Goal: Check status: Check status

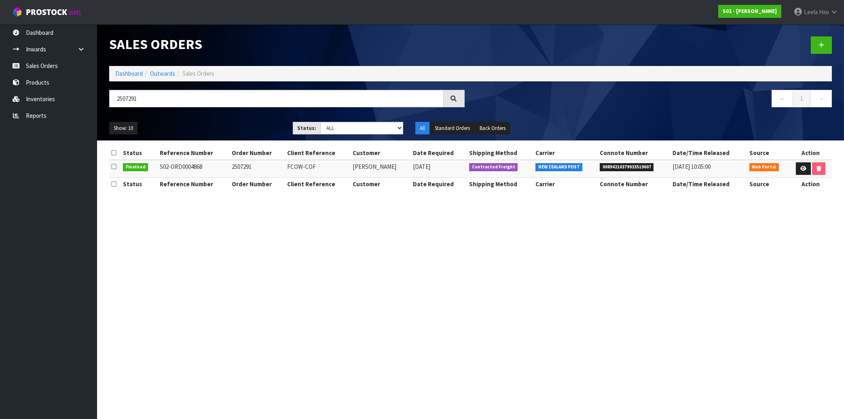
type input "2507291"
drag, startPoint x: 132, startPoint y: 98, endPoint x: 61, endPoint y: 94, distance: 70.5
click at [109, 94] on input "2507291" at bounding box center [276, 98] width 334 height 17
click at [51, 52] on link "Inwards" at bounding box center [48, 49] width 97 height 17
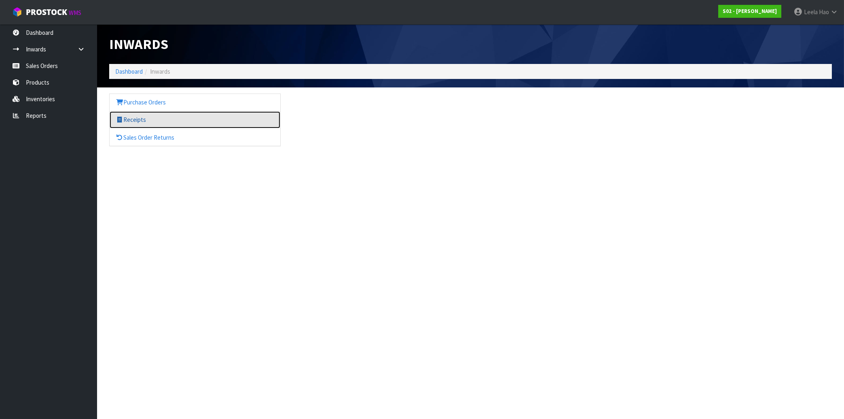
click at [151, 120] on link "Receipts" at bounding box center [195, 119] width 171 height 17
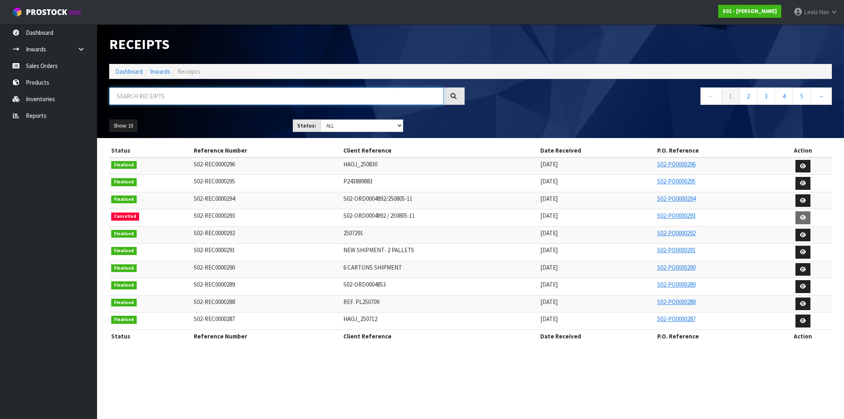
click at [175, 93] on input "text" at bounding box center [276, 95] width 334 height 17
paste input "S02-REC0000292"
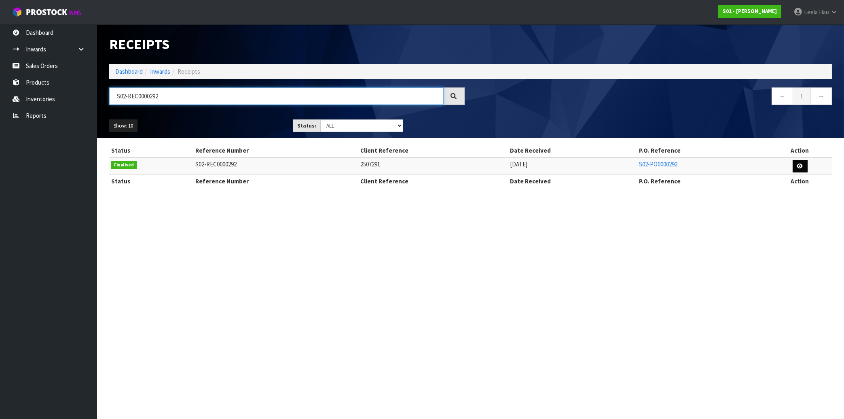
type input "S02-REC0000292"
click at [802, 167] on link at bounding box center [800, 166] width 15 height 13
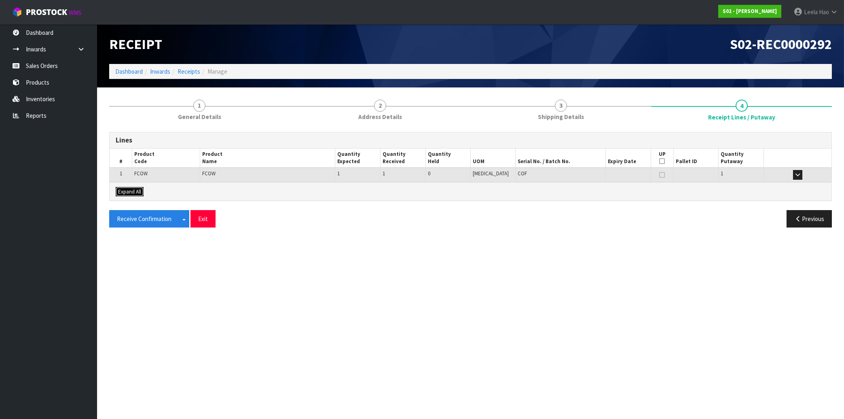
click at [138, 194] on span "Expand All" at bounding box center [129, 191] width 23 height 7
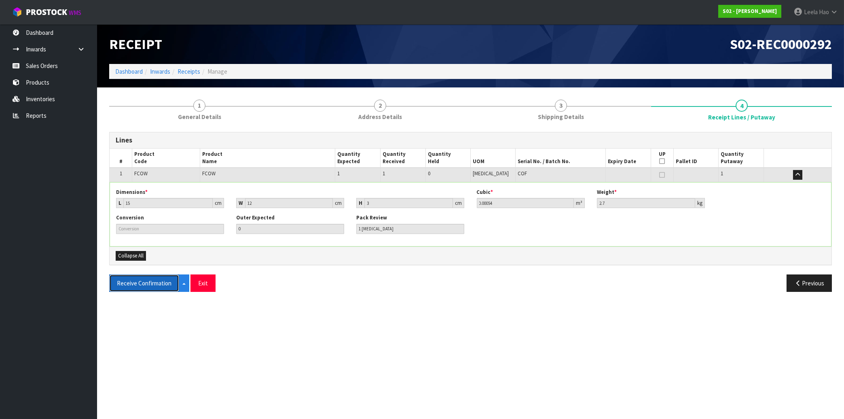
click at [173, 284] on button "Receive Confirmation" at bounding box center [144, 282] width 70 height 17
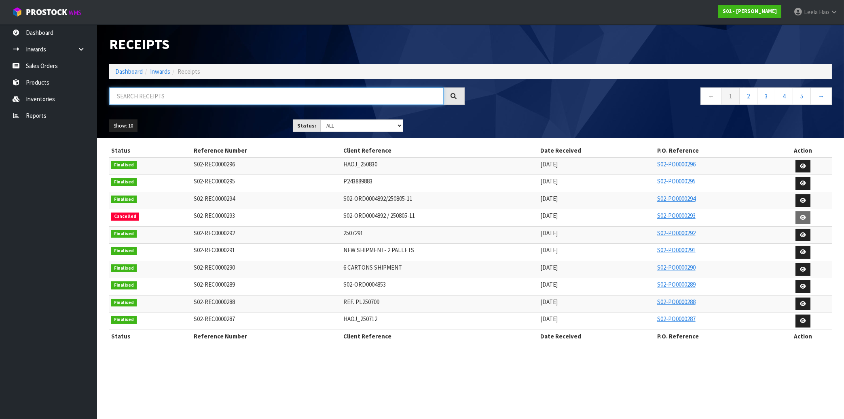
click at [146, 97] on input "text" at bounding box center [276, 95] width 334 height 17
paste input "S02-REC0000290"
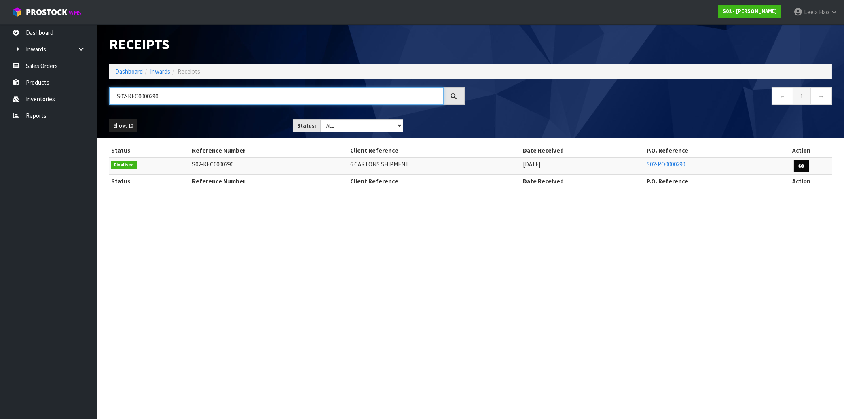
type input "S02-REC0000290"
click at [800, 165] on icon at bounding box center [801, 165] width 6 height 5
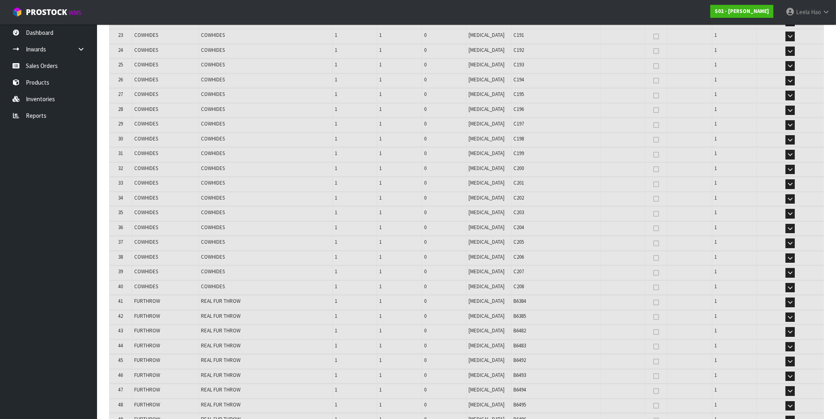
scroll to position [669, 0]
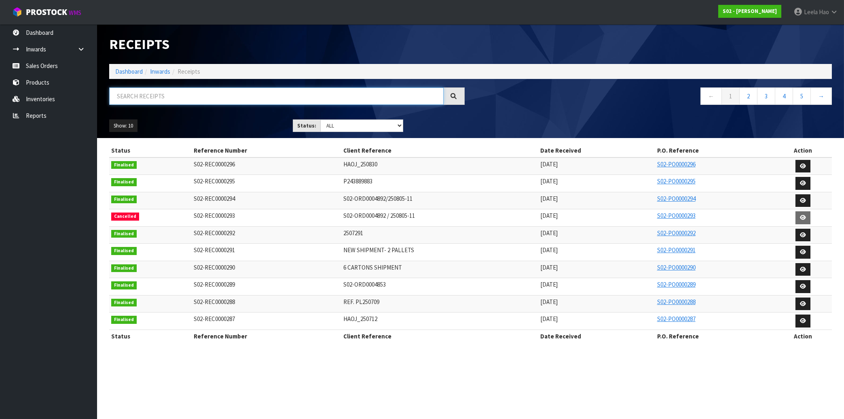
click at [157, 98] on input "text" at bounding box center [276, 95] width 334 height 17
paste input "S02-REC0000291"
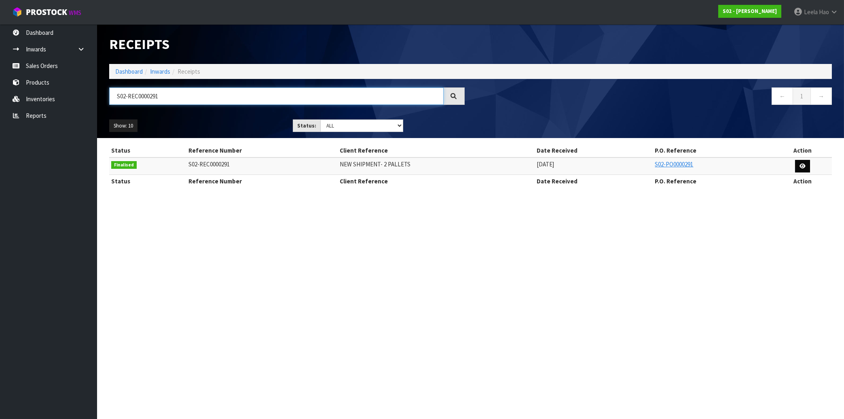
type input "S02-REC0000291"
click at [800, 167] on link at bounding box center [802, 166] width 15 height 13
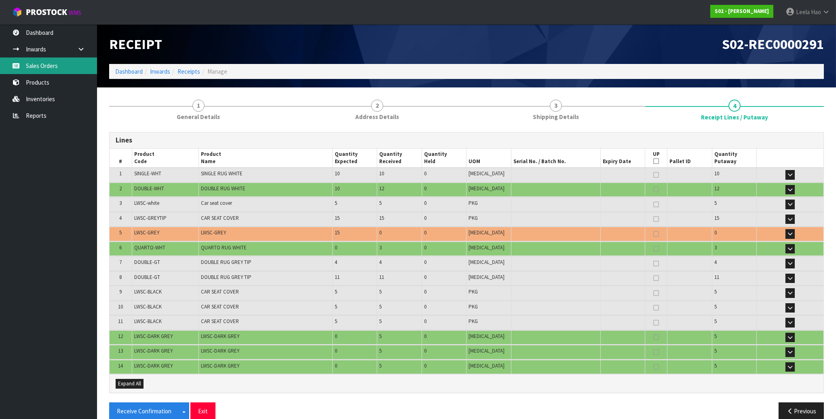
click at [35, 69] on link "Sales Orders" at bounding box center [48, 65] width 97 height 17
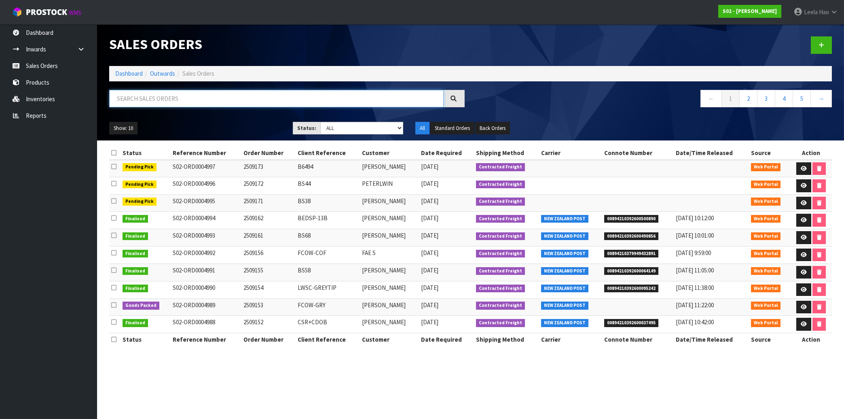
click at [180, 96] on input "text" at bounding box center [276, 98] width 334 height 17
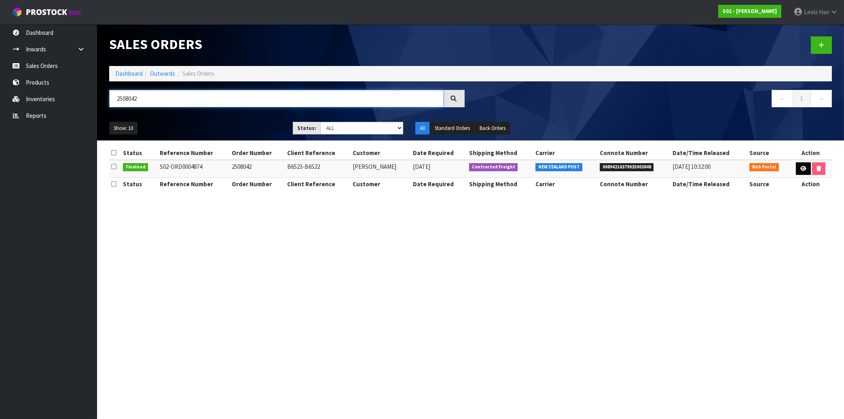
type input "2508042"
click at [801, 170] on icon at bounding box center [803, 168] width 6 height 5
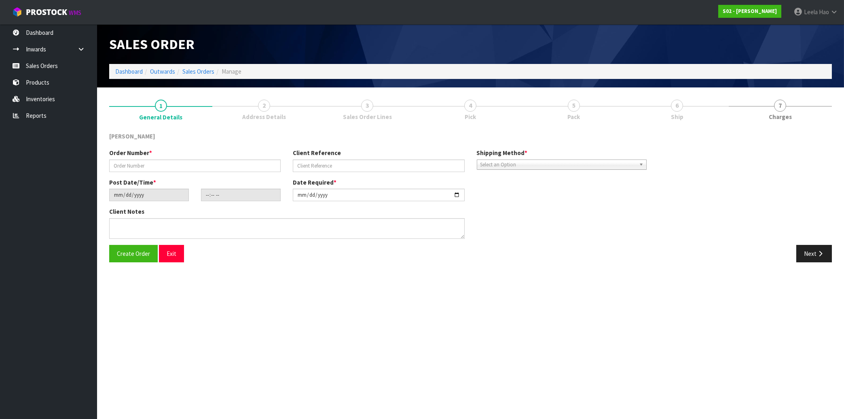
type input "2508042"
type input "B6523-B6522"
type input "[DATE]"
type input "16:56:00.000"
type input "[DATE]"
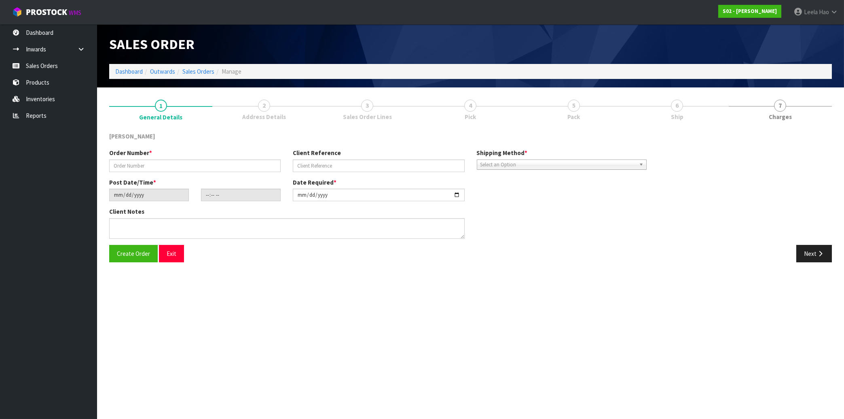
type textarea "THAT WOULD BE GREAT IF YOU CAN SEND THIS ORDER [DATE]. THANKS HEAPS"
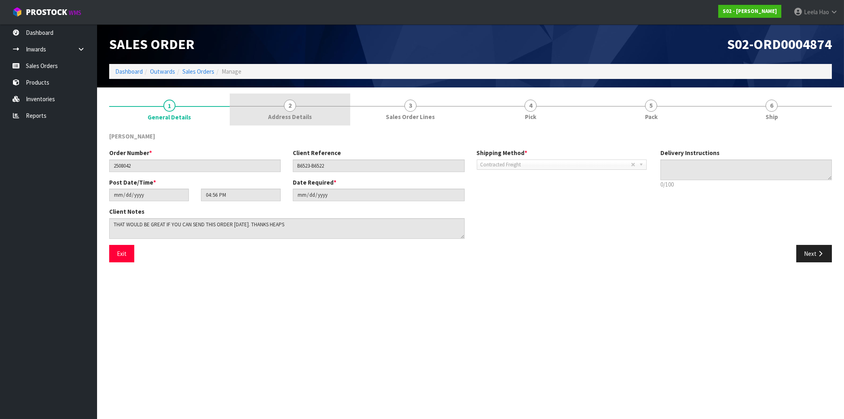
click at [290, 113] on span "Address Details" at bounding box center [290, 116] width 44 height 8
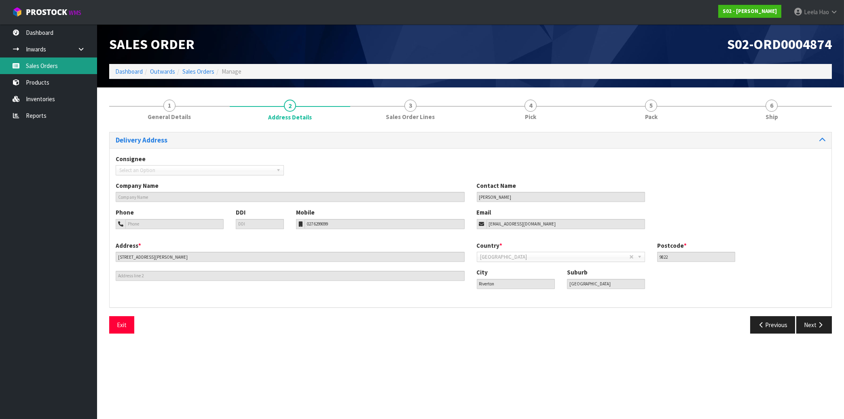
click at [47, 70] on link "Sales Orders" at bounding box center [48, 65] width 97 height 17
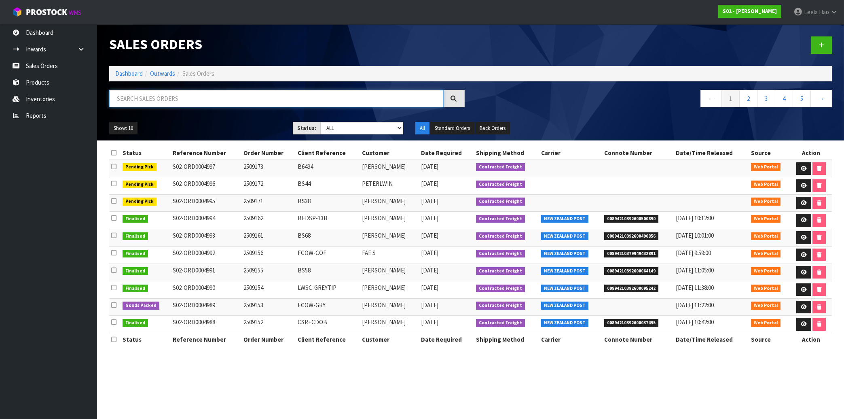
click at [174, 102] on input "text" at bounding box center [276, 98] width 334 height 17
paste input "250805-11"
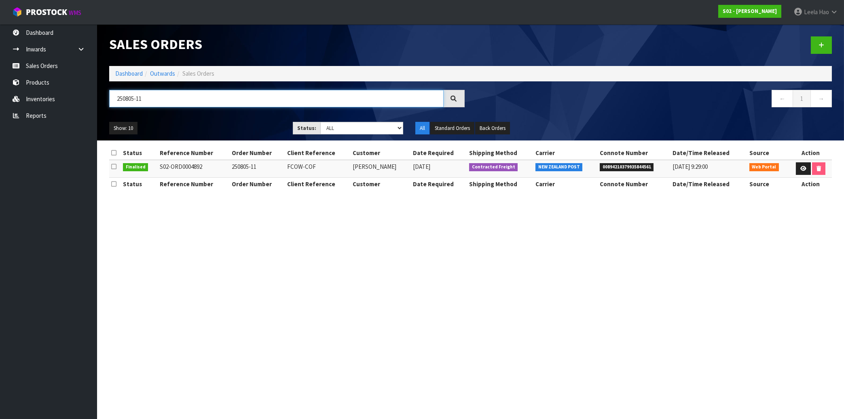
click at [174, 95] on input "250805-11" at bounding box center [276, 98] width 334 height 17
click at [164, 94] on input "250805-11" at bounding box center [276, 98] width 334 height 17
drag, startPoint x: 148, startPoint y: 99, endPoint x: 7, endPoint y: 89, distance: 141.1
click at [109, 90] on input "250805-11" at bounding box center [276, 98] width 334 height 17
paste input "S02-REC000029"
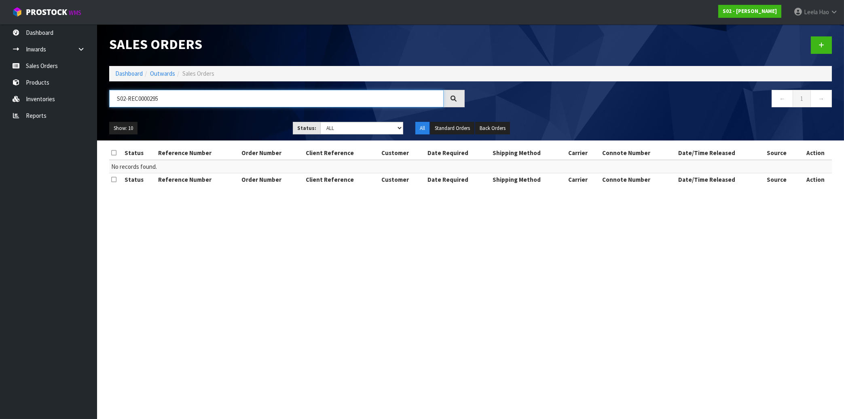
type input "S02-REC0000295"
click at [44, 48] on link "Inwards" at bounding box center [48, 49] width 97 height 17
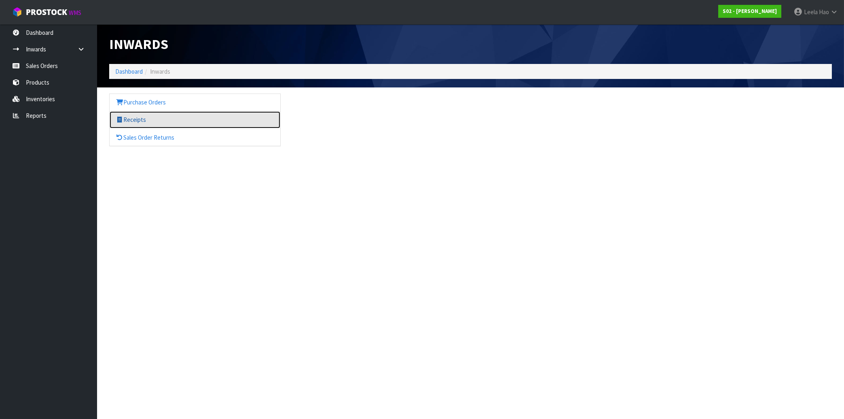
click at [151, 121] on link "Receipts" at bounding box center [195, 119] width 171 height 17
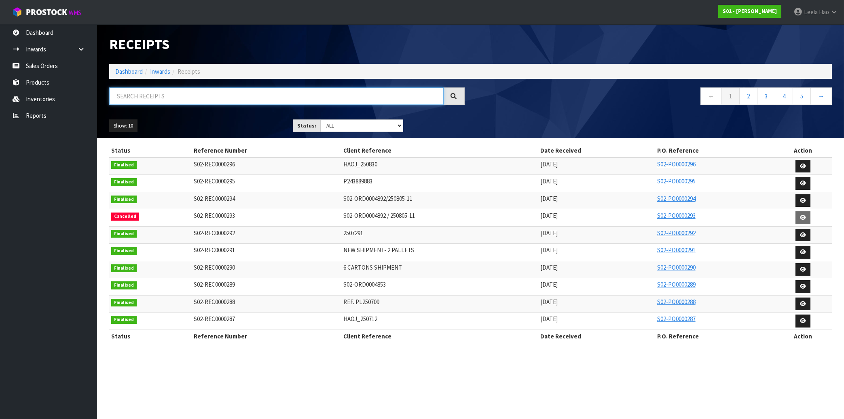
click at [153, 97] on input "text" at bounding box center [276, 95] width 334 height 17
paste input "S02-REC0000295"
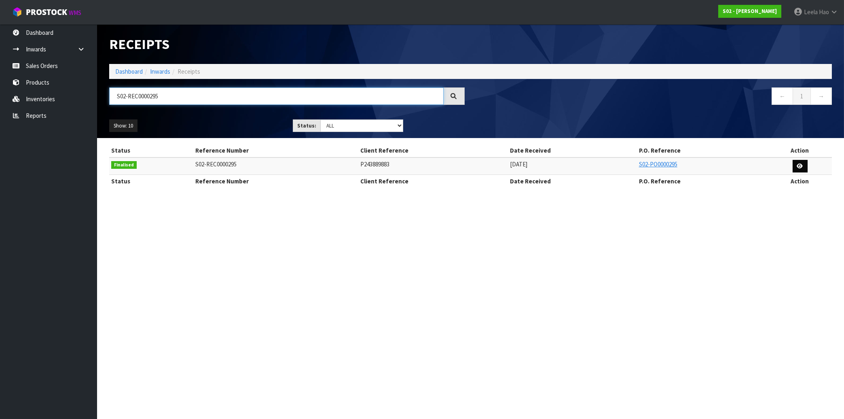
type input "S02-REC0000295"
click at [795, 169] on link at bounding box center [800, 166] width 15 height 13
